Goal: Task Accomplishment & Management: Manage account settings

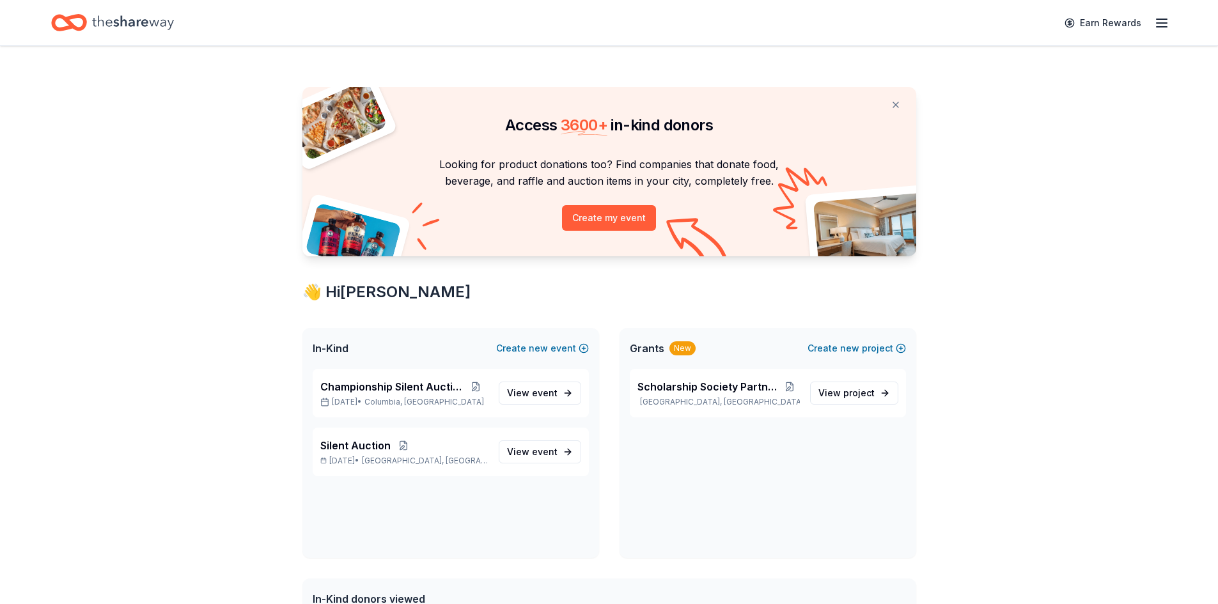
click at [1161, 25] on icon "button" at bounding box center [1161, 22] width 15 height 15
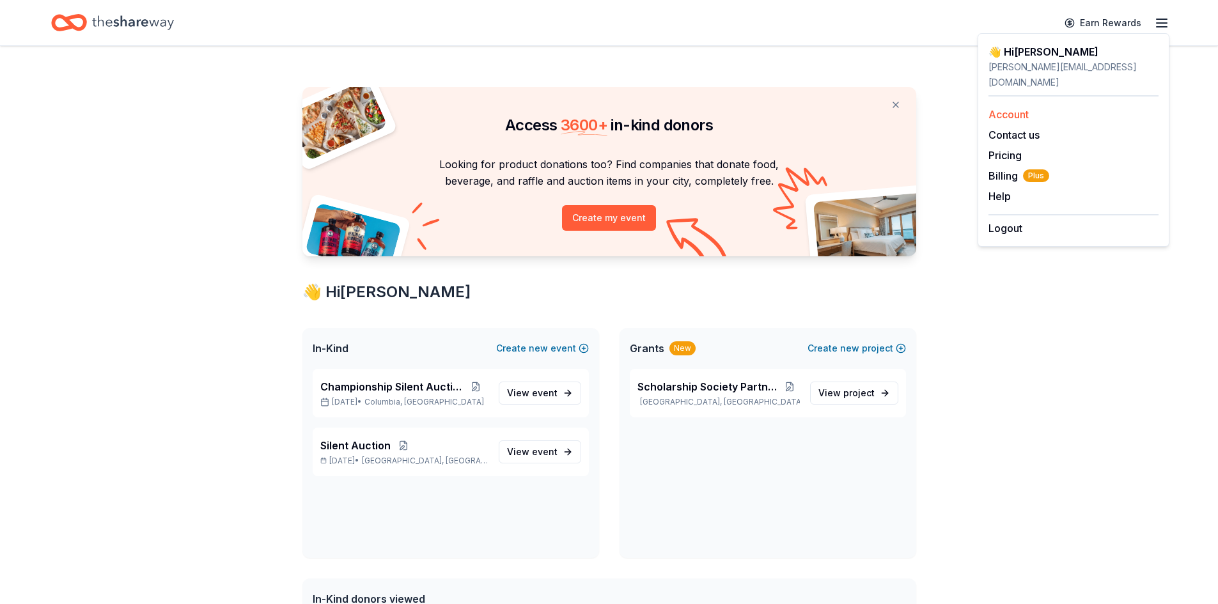
click at [1008, 107] on div "Account" at bounding box center [1073, 114] width 170 height 15
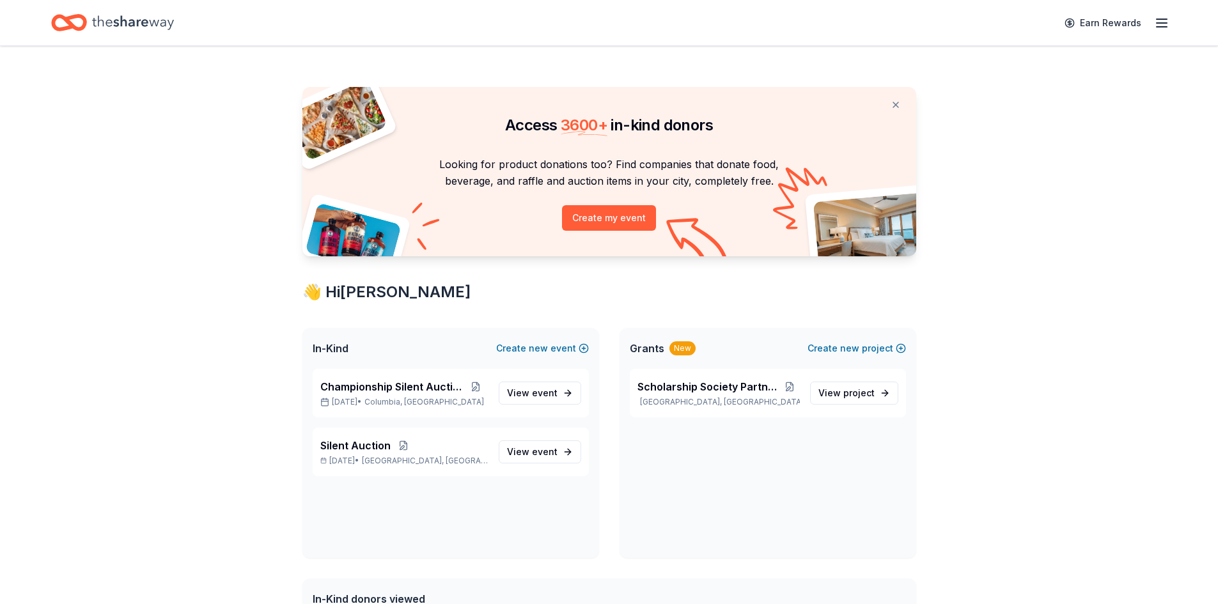
click at [1158, 27] on line "button" at bounding box center [1161, 27] width 10 height 0
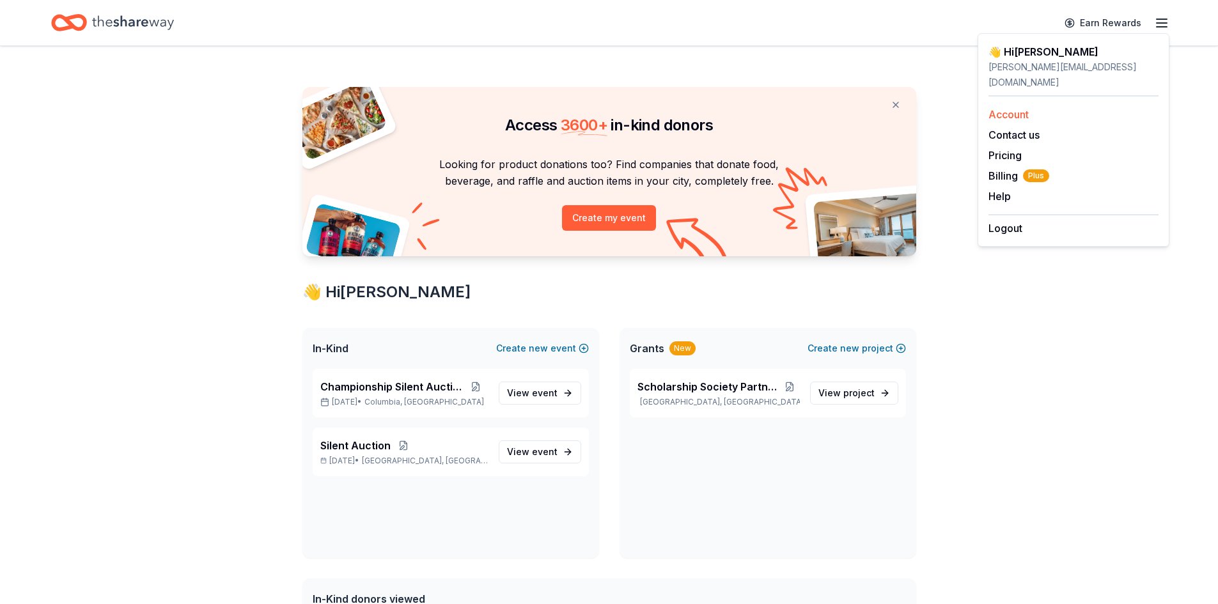
click at [1002, 108] on link "Account" at bounding box center [1008, 114] width 40 height 13
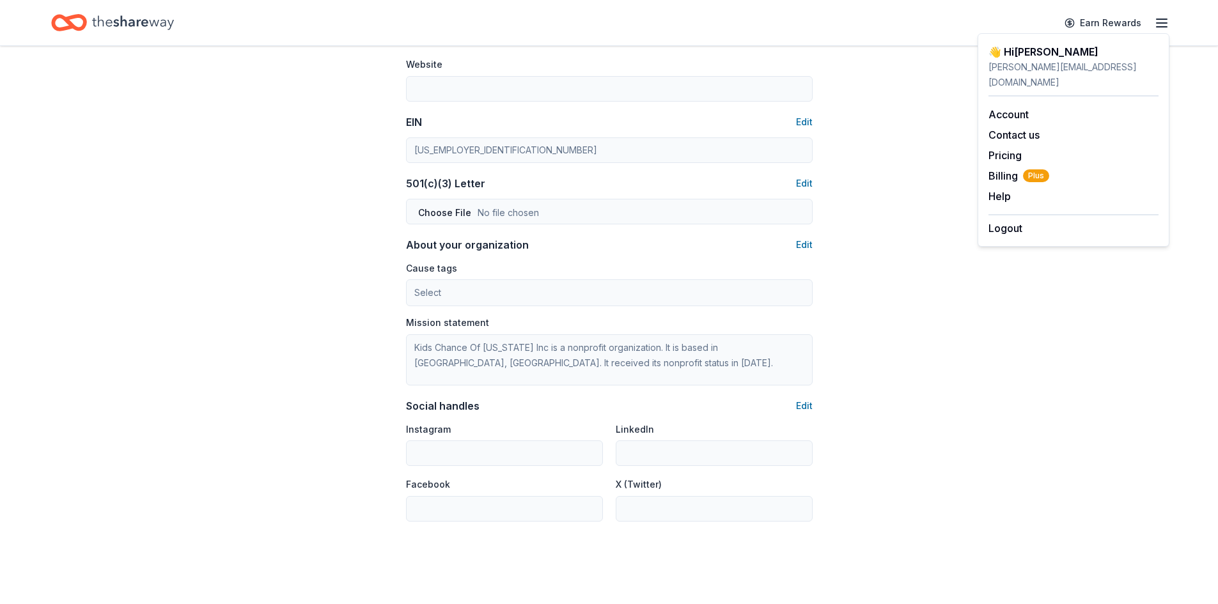
scroll to position [675, 0]
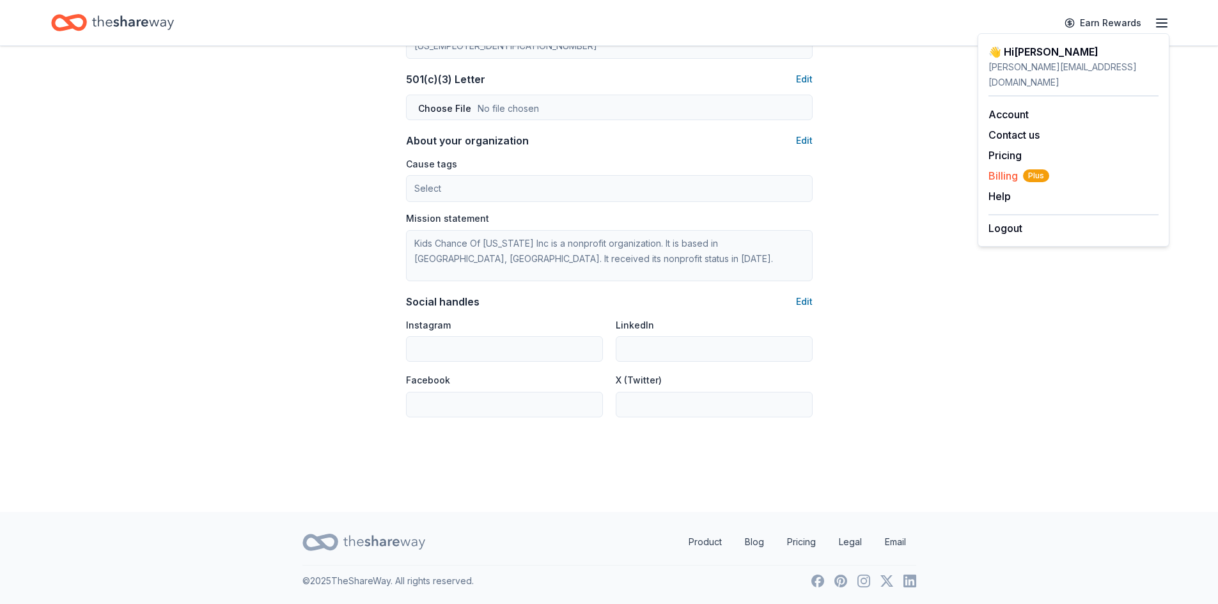
click at [1004, 168] on span "Billing Plus" at bounding box center [1018, 175] width 61 height 15
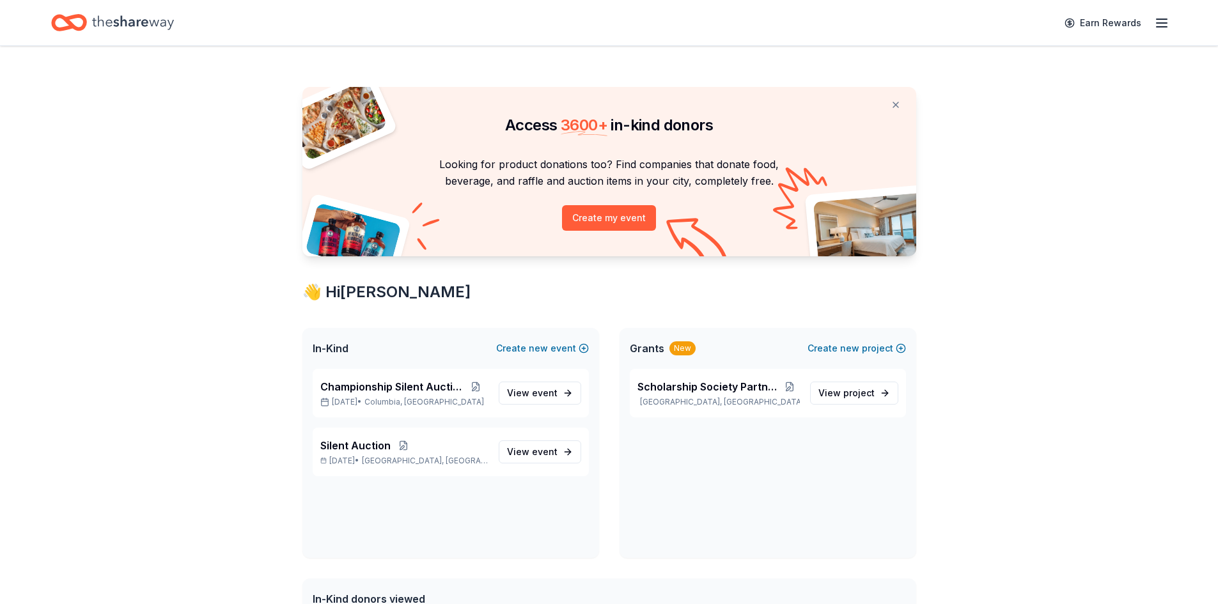
click at [91, 22] on div "Home" at bounding box center [112, 23] width 123 height 30
click at [365, 447] on span "Silent Auction" at bounding box center [355, 445] width 70 height 15
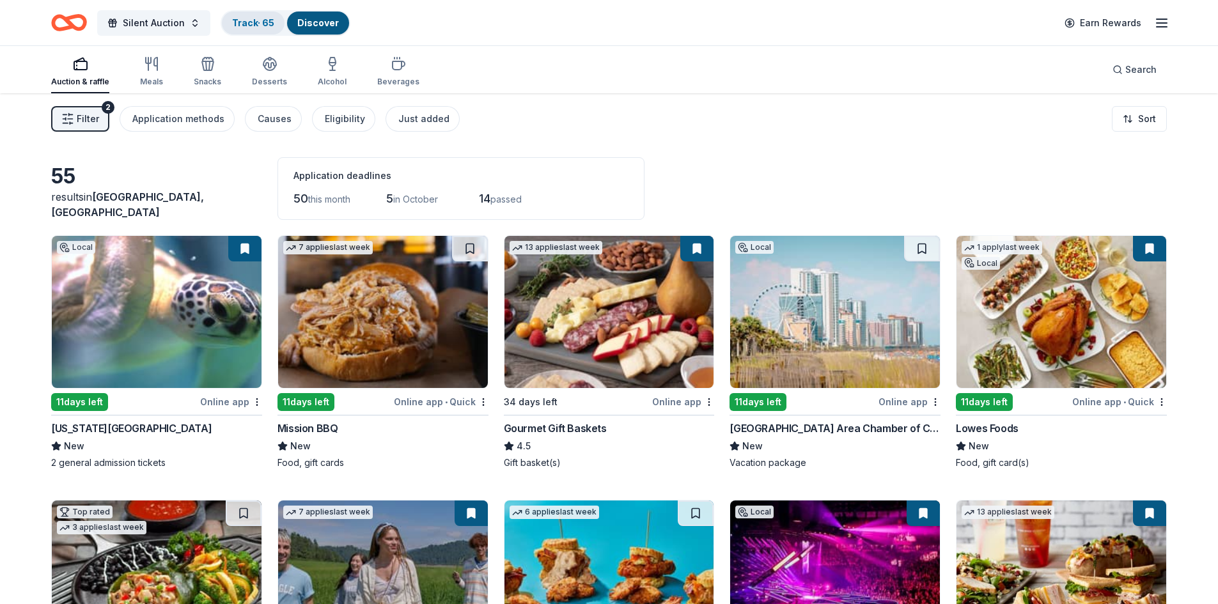
click at [258, 27] on link "Track · 65" at bounding box center [253, 22] width 42 height 11
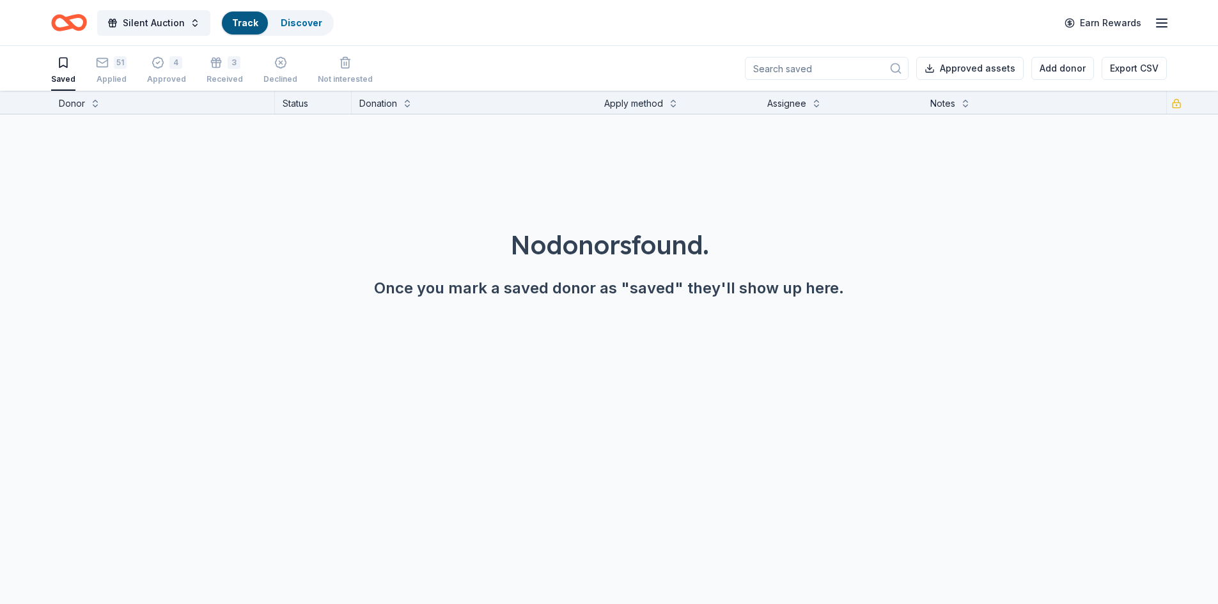
scroll to position [1, 0]
click at [107, 65] on div "51" at bounding box center [111, 62] width 31 height 13
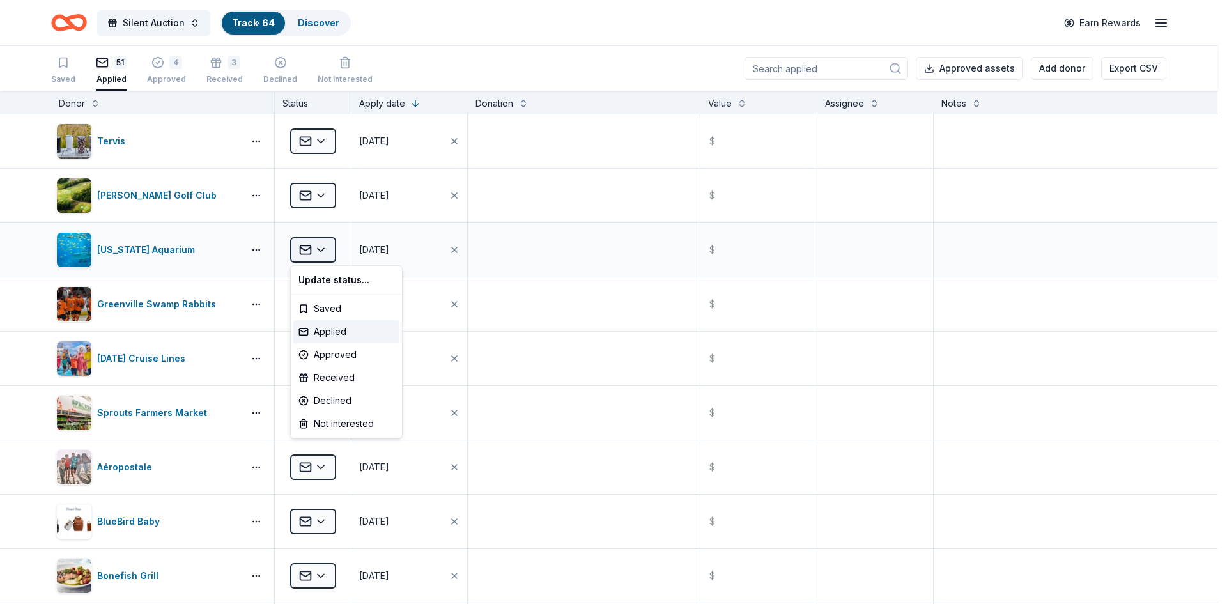
click at [318, 251] on html "Silent Auction Track · 64 Discover Earn Rewards Saved 51 Applied 4 Approved 3 R…" at bounding box center [613, 302] width 1227 height 604
click at [341, 360] on div "Approved" at bounding box center [346, 354] width 106 height 23
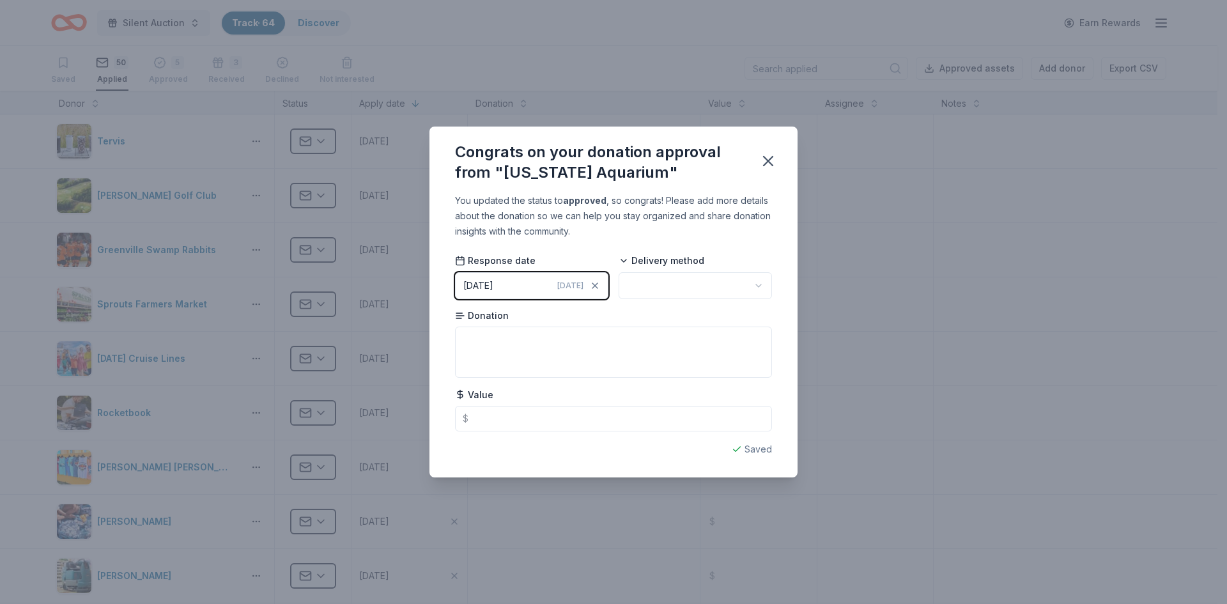
click at [683, 293] on html "Silent Auction Track · 64 Discover Earn Rewards Saved 50 Applied 5 Approved 3 R…" at bounding box center [613, 302] width 1227 height 604
click at [541, 350] on textarea at bounding box center [613, 352] width 317 height 51
type textarea "2 general admission tickets"
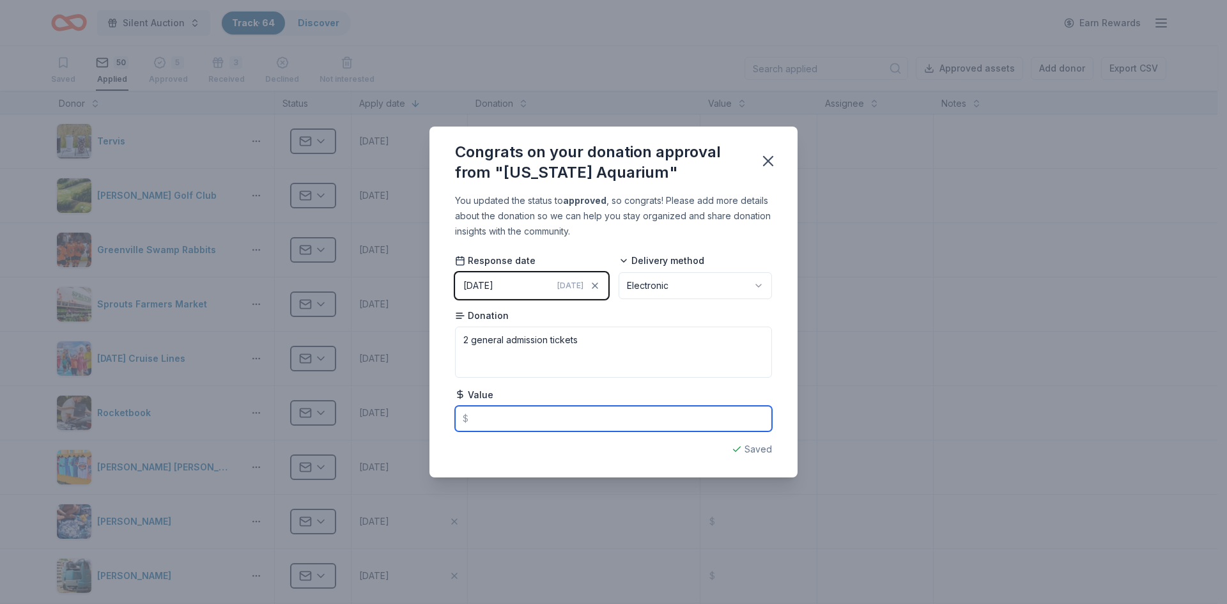
click at [532, 423] on input "text" at bounding box center [613, 419] width 317 height 26
type input "100.00"
click at [768, 164] on icon "button" at bounding box center [768, 161] width 18 height 18
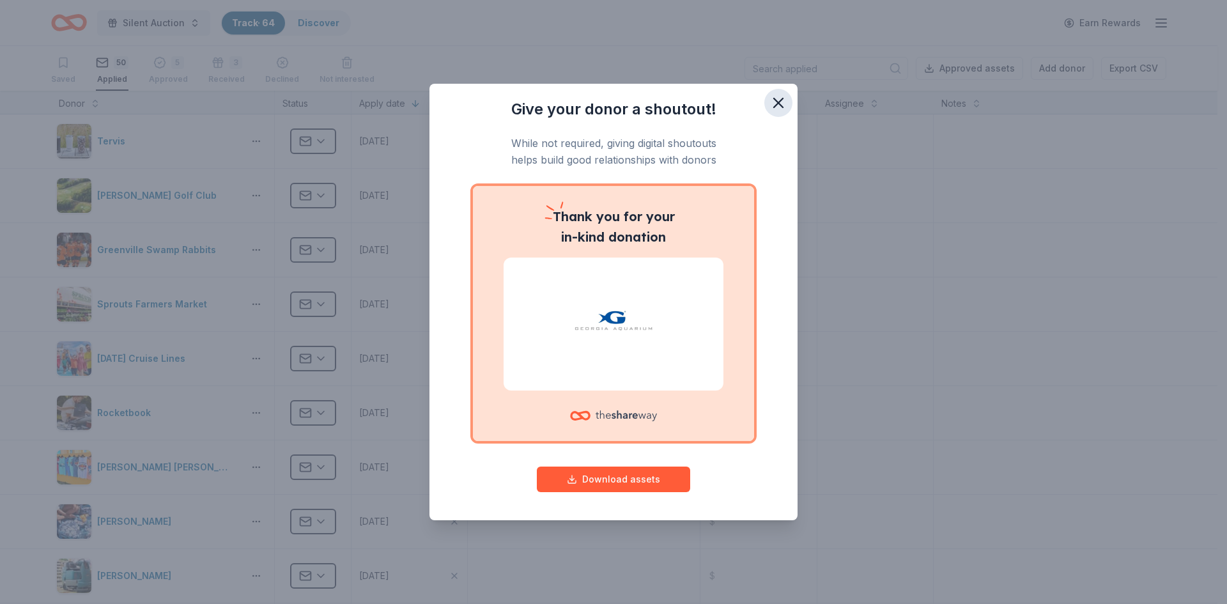
click at [780, 105] on icon "button" at bounding box center [778, 102] width 9 height 9
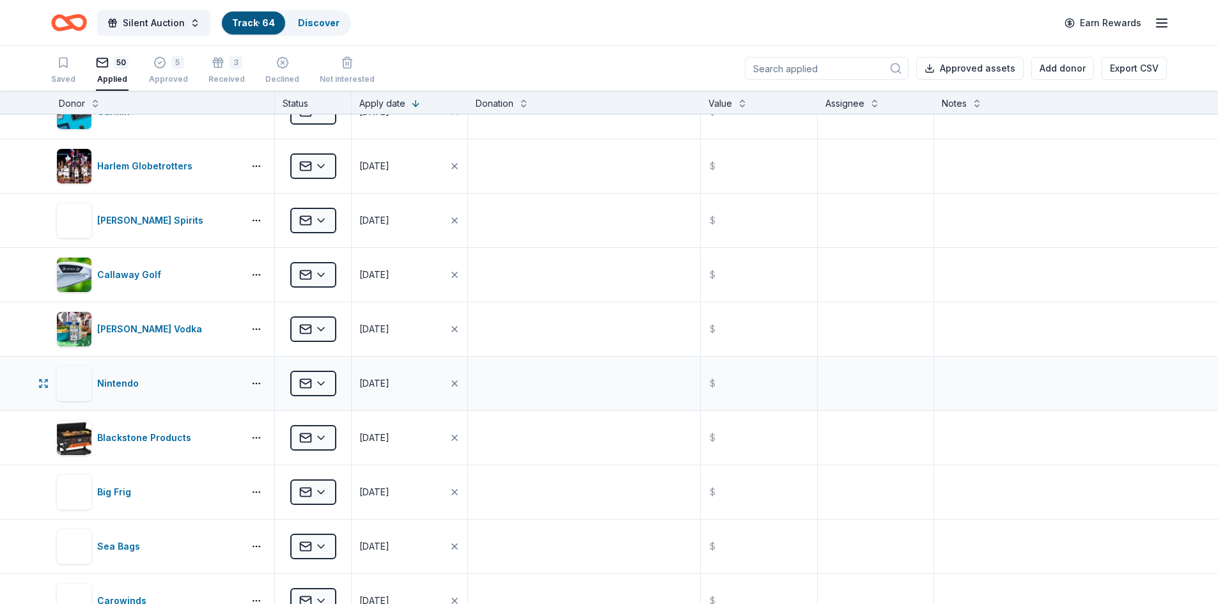
scroll to position [2109, 0]
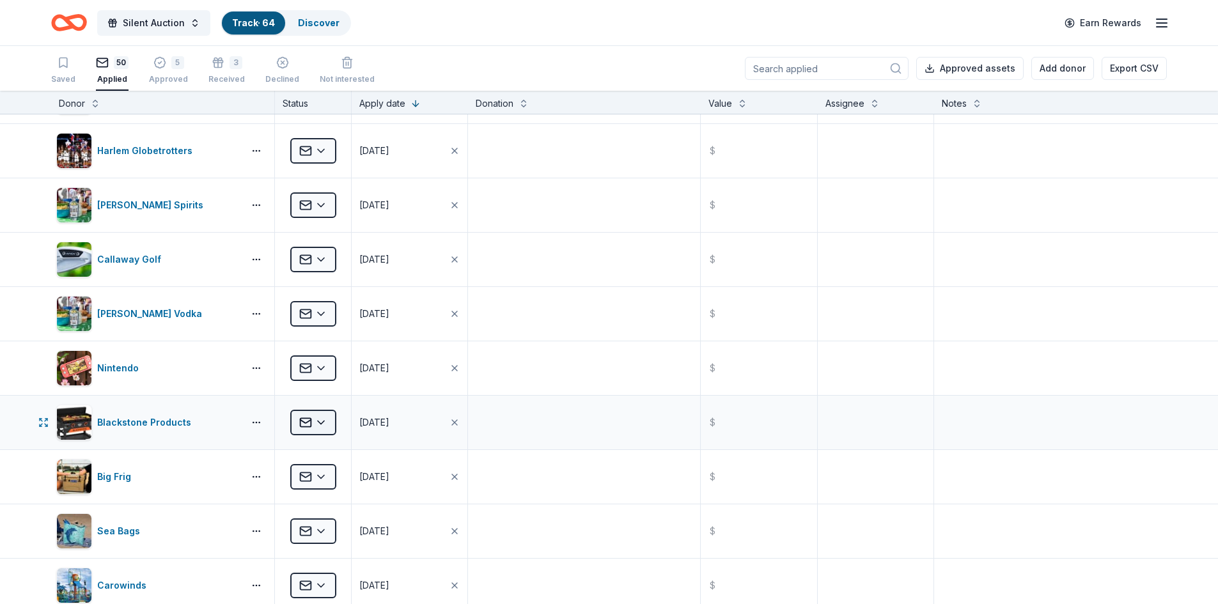
click at [325, 421] on html "Silent Auction Track · 64 Discover Earn Rewards Saved 50 Applied 5 Approved 3 R…" at bounding box center [609, 302] width 1218 height 604
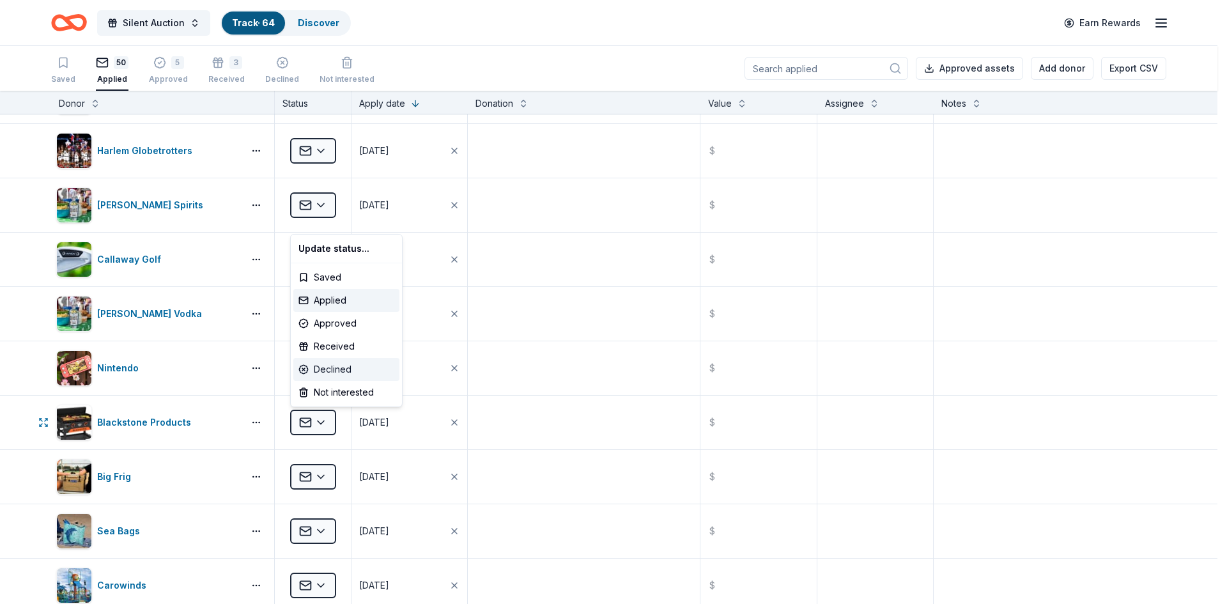
click at [356, 369] on div "Declined" at bounding box center [346, 369] width 106 height 23
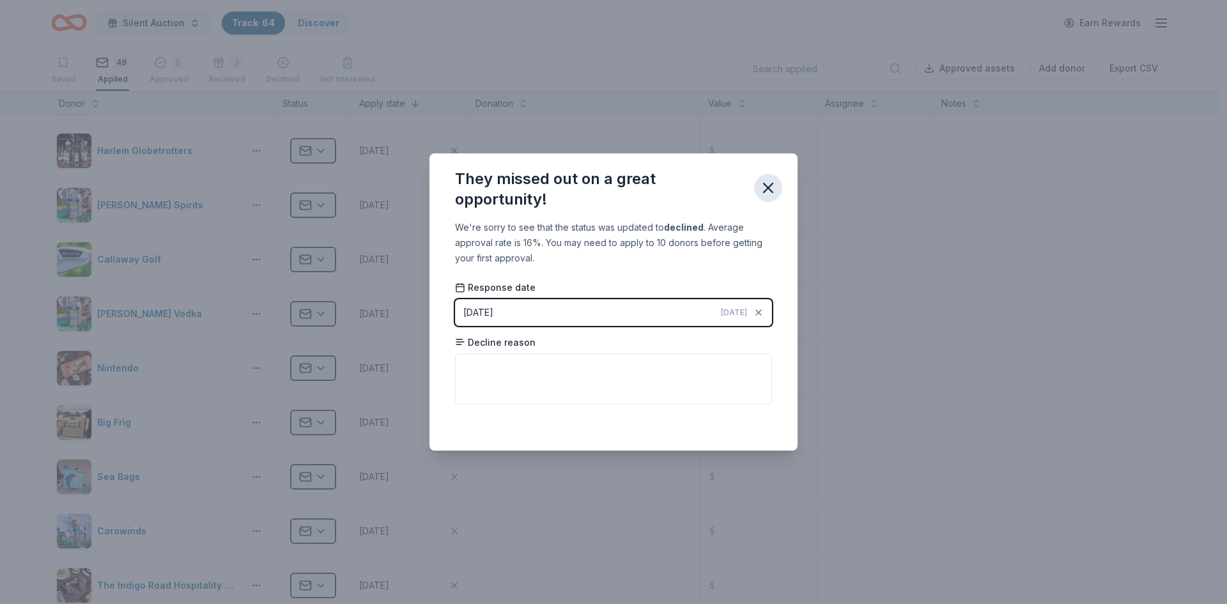
click at [772, 192] on icon "button" at bounding box center [768, 187] width 9 height 9
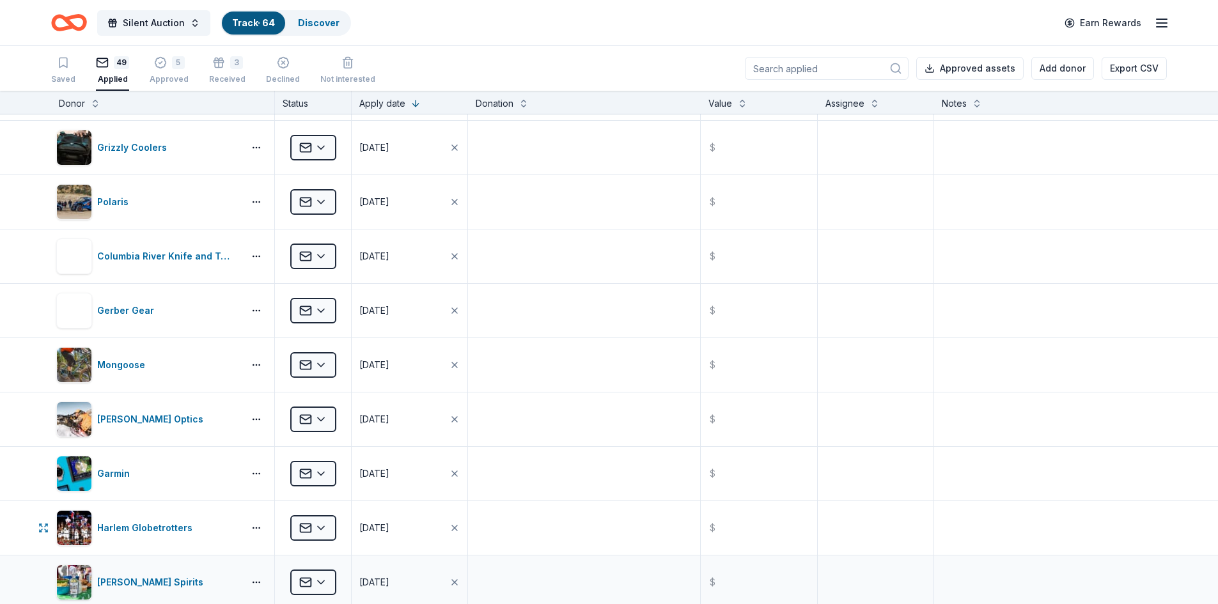
scroll to position [1534, 0]
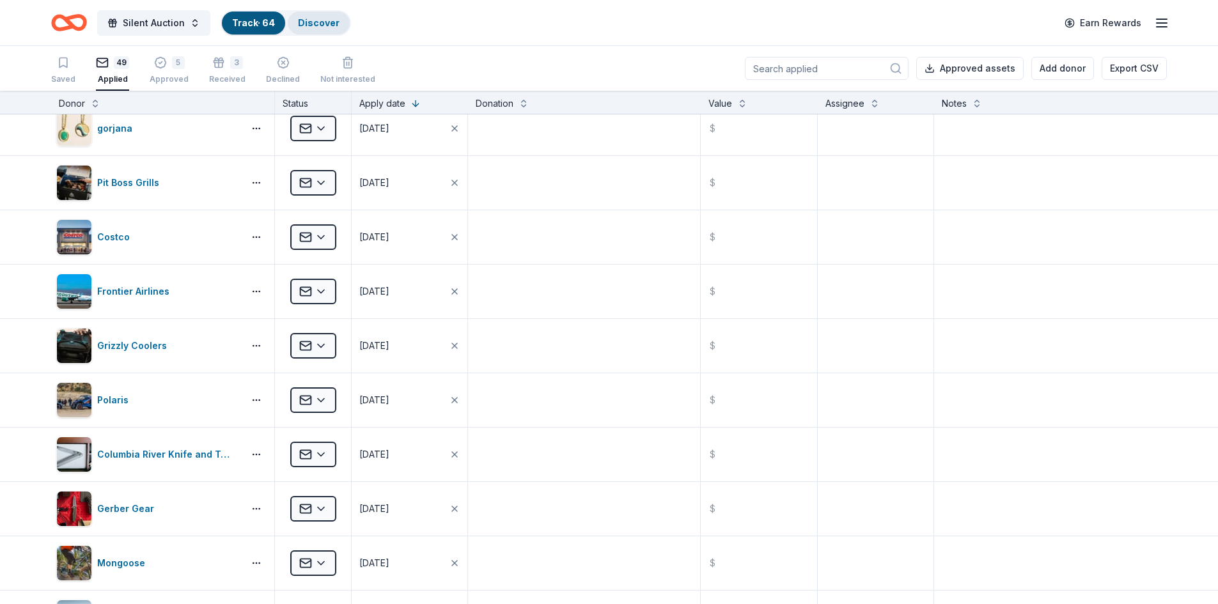
click at [309, 22] on link "Discover" at bounding box center [319, 22] width 42 height 11
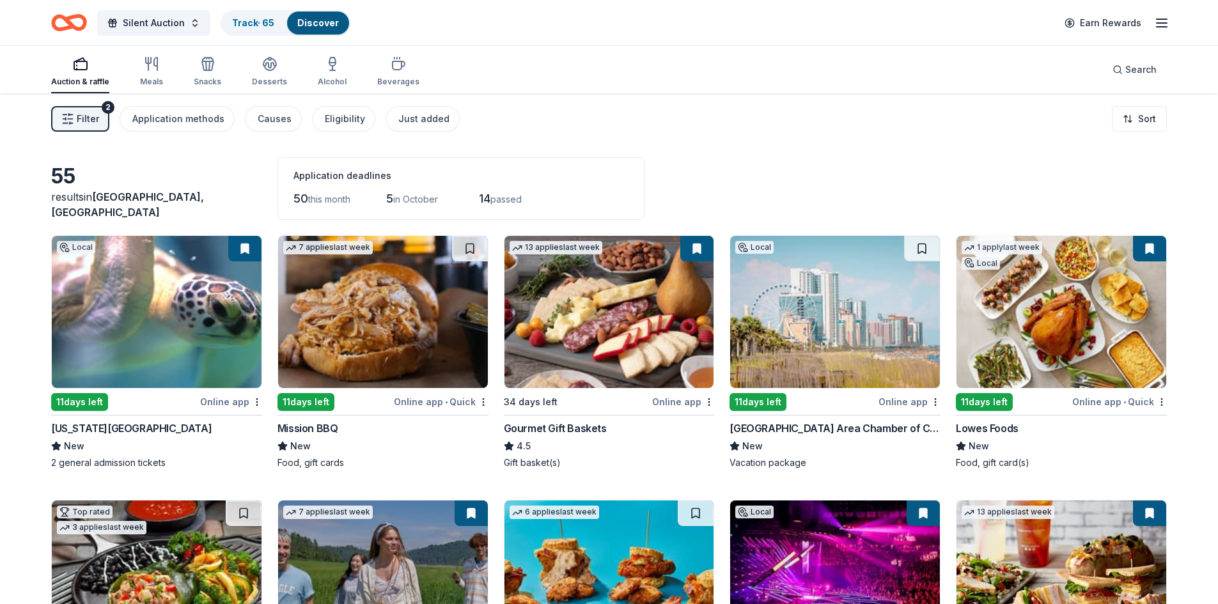
click at [694, 254] on button at bounding box center [696, 249] width 33 height 26
click at [697, 251] on button at bounding box center [696, 249] width 33 height 26
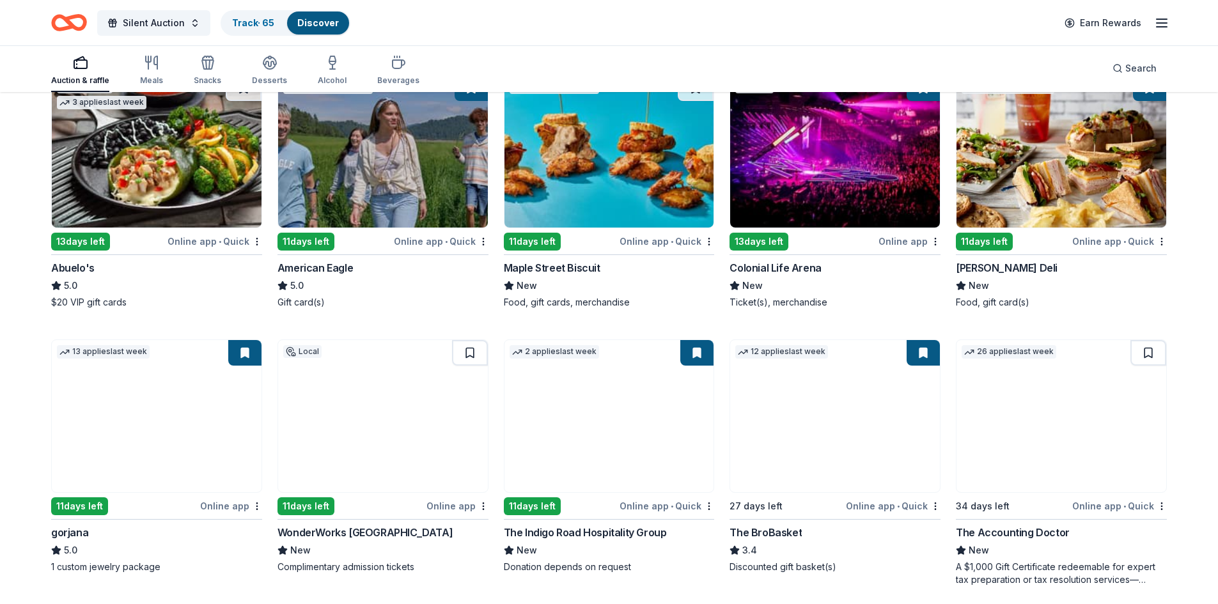
scroll to position [447, 0]
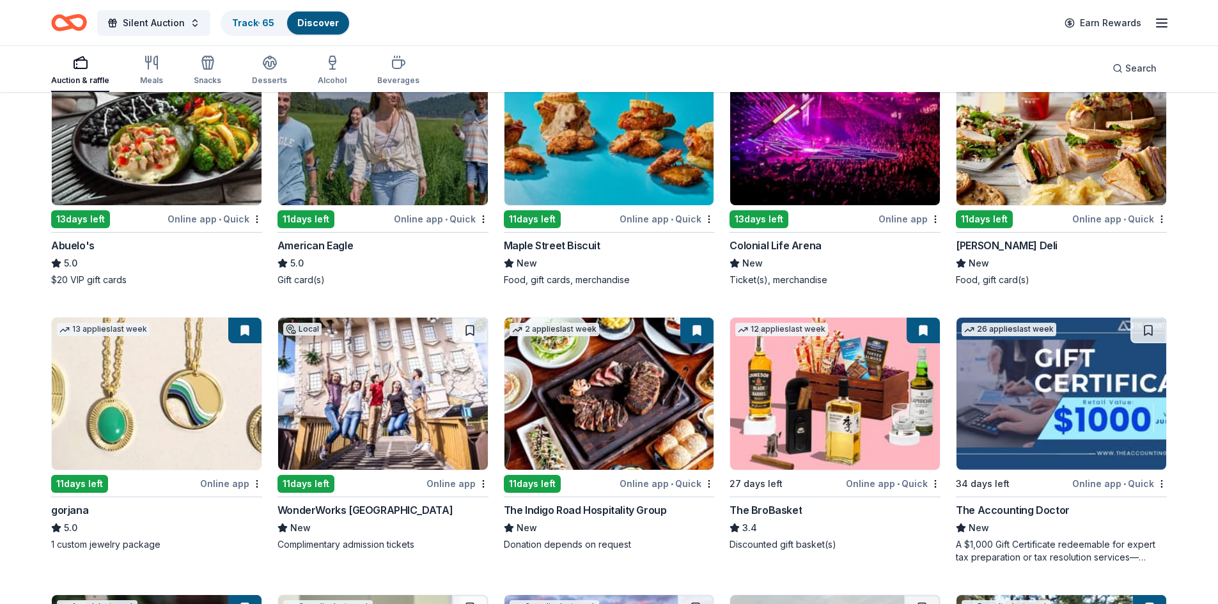
click at [916, 333] on button at bounding box center [922, 331] width 33 height 26
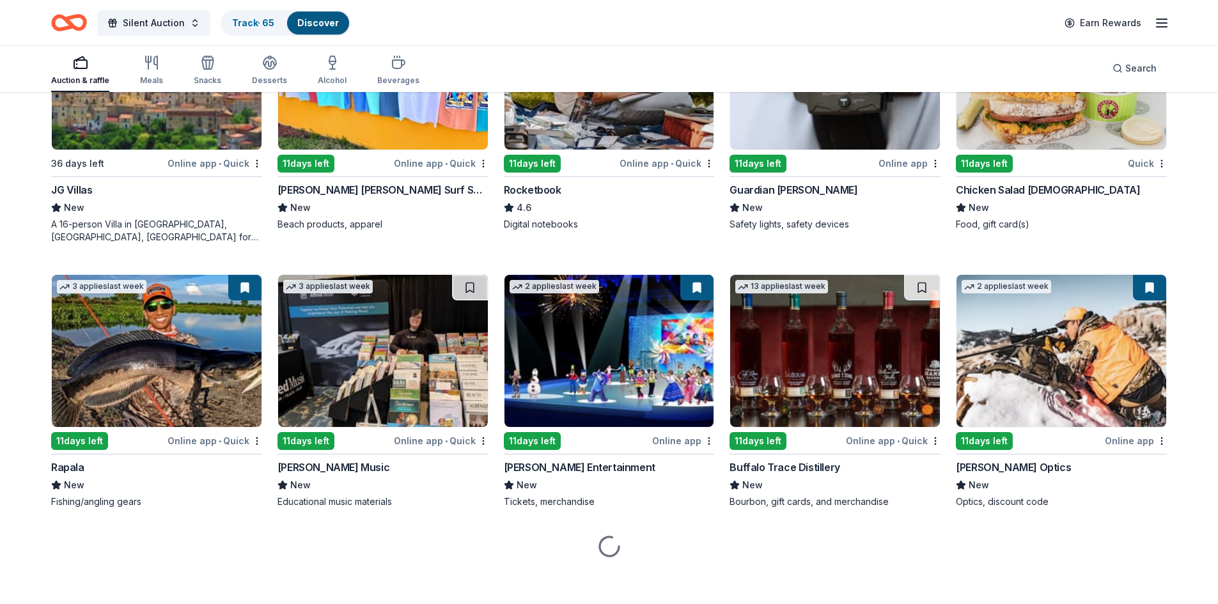
scroll to position [1329, 0]
